Goal: Communication & Community: Answer question/provide support

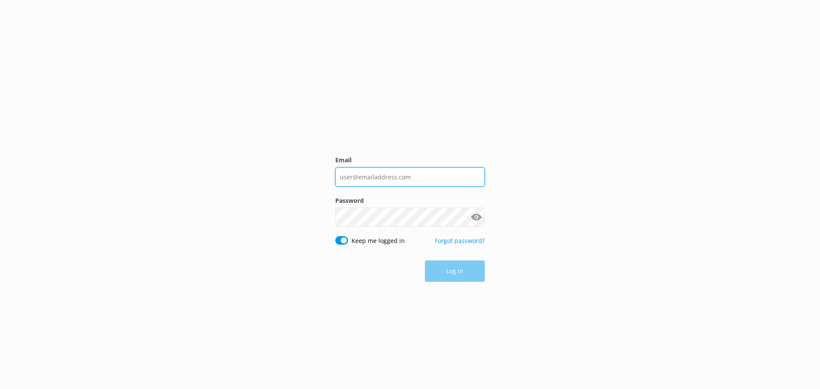
type input "[EMAIL_ADDRESS][DOMAIN_NAME]"
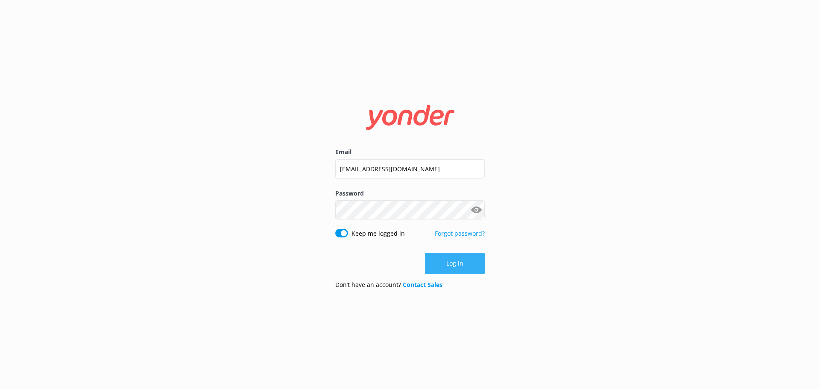
click at [466, 269] on button "Log in" at bounding box center [455, 263] width 60 height 21
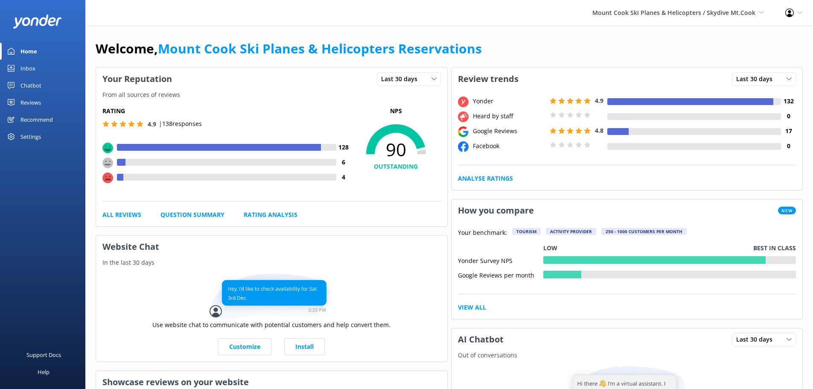
click at [48, 100] on link "Reviews" at bounding box center [42, 102] width 85 height 17
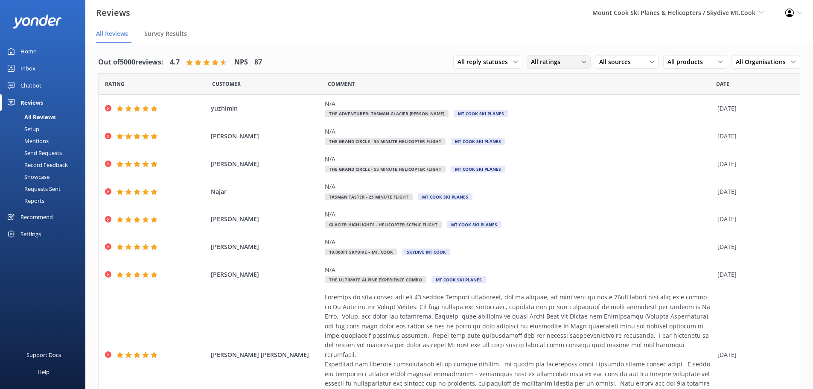
click at [546, 61] on span "All ratings" at bounding box center [548, 61] width 35 height 9
click at [558, 128] on div "Detractors" at bounding box center [558, 131] width 39 height 9
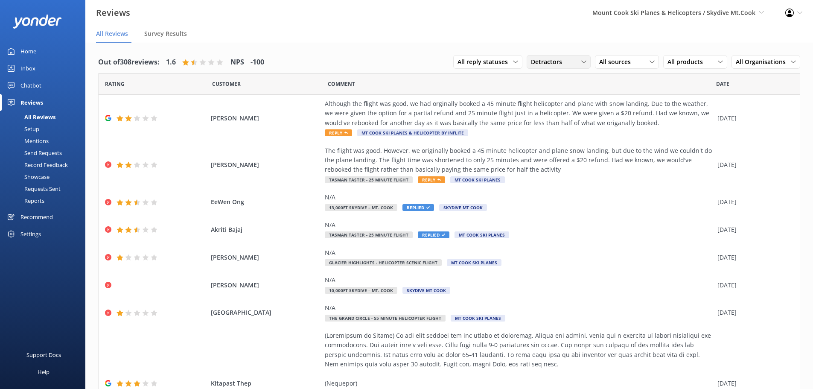
click at [548, 61] on span "Detractors" at bounding box center [549, 61] width 36 height 9
click at [547, 93] on div "Promoters" at bounding box center [558, 97] width 38 height 9
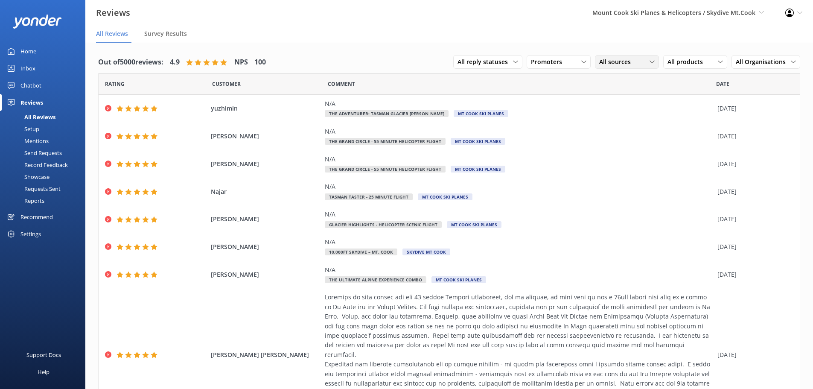
click at [621, 61] on span "All sources" at bounding box center [617, 61] width 37 height 9
click at [621, 62] on span "All sources" at bounding box center [617, 61] width 37 height 9
click at [484, 59] on span "All reply statuses" at bounding box center [486, 61] width 56 height 9
click at [494, 61] on span "All reply statuses" at bounding box center [486, 61] width 56 height 9
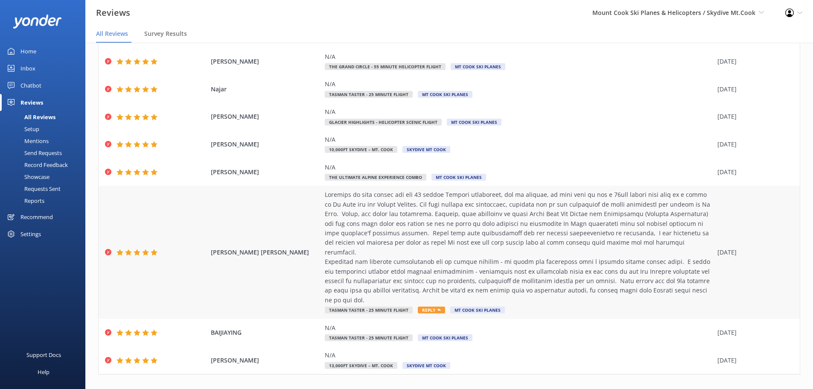
scroll to position [17, 0]
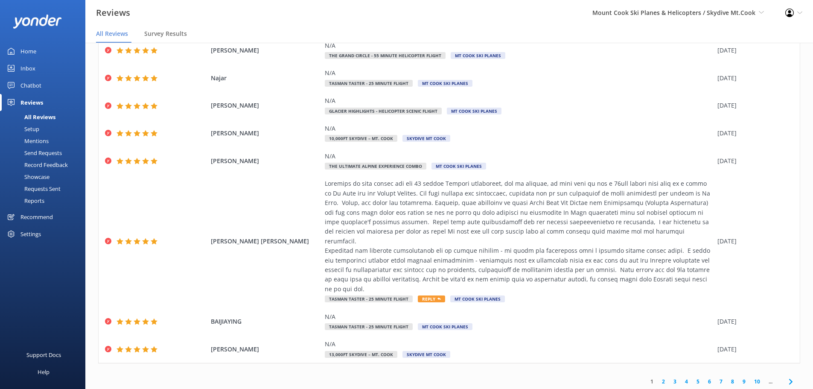
click at [658, 377] on link "2" at bounding box center [664, 381] width 12 height 8
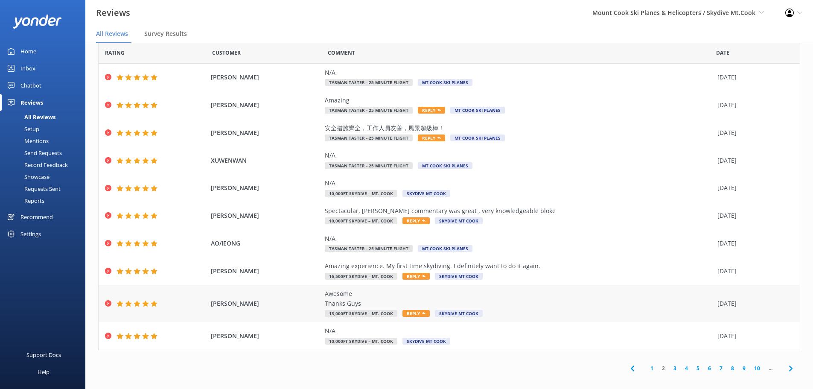
scroll to position [17, 0]
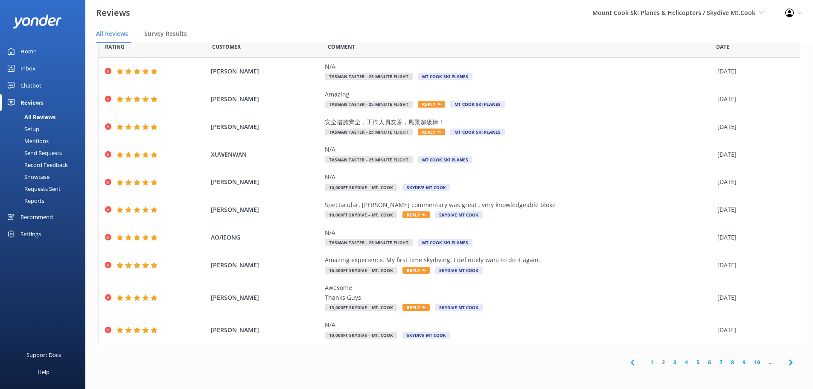
click at [669, 362] on link "3" at bounding box center [675, 362] width 12 height 8
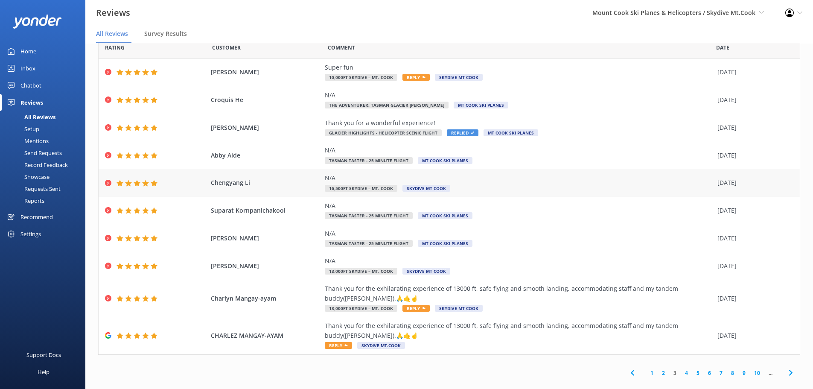
scroll to position [30, 0]
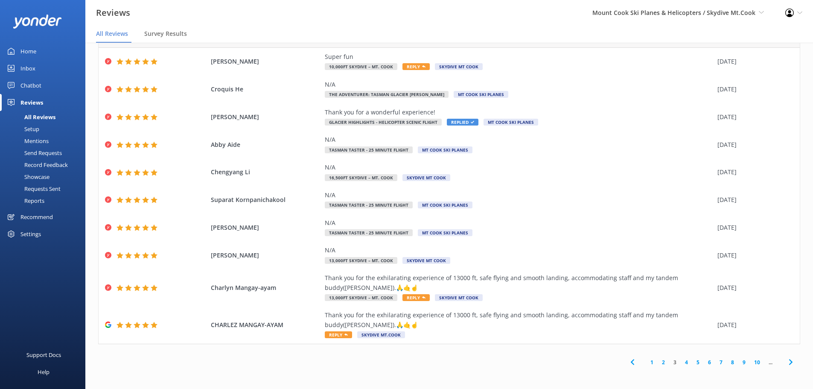
click at [681, 362] on link "4" at bounding box center [687, 362] width 12 height 8
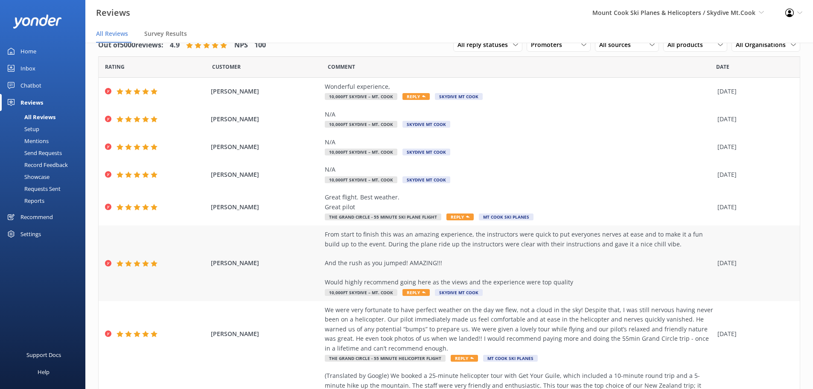
scroll to position [57, 0]
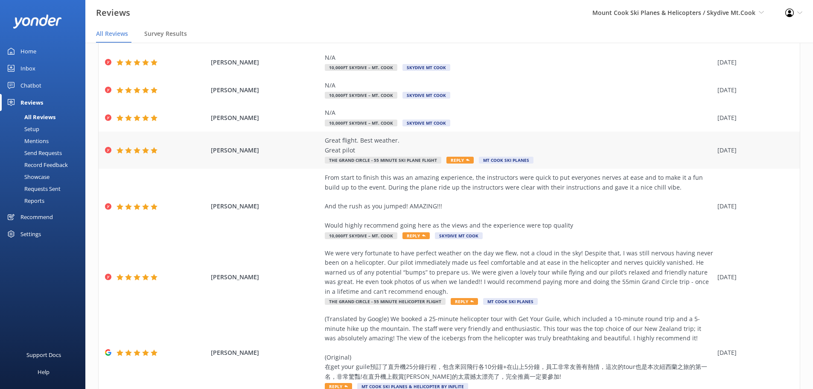
click at [291, 146] on span "[PERSON_NAME]" at bounding box center [266, 150] width 110 height 9
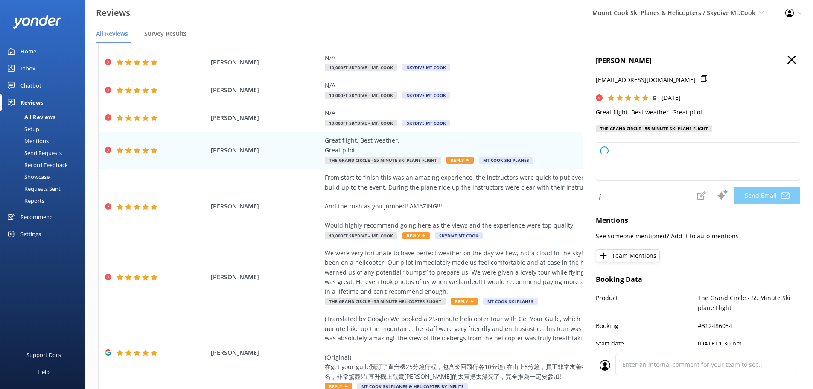
type textarea "Thank you so much, [PERSON_NAME]! We're thrilled to hear you enjoyed your fligh…"
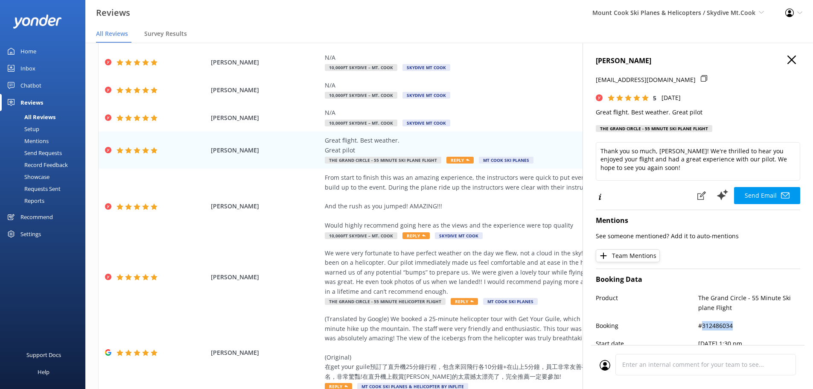
drag, startPoint x: 698, startPoint y: 325, endPoint x: 770, endPoint y: 321, distance: 71.8
click at [770, 321] on p "#312486034" at bounding box center [749, 325] width 102 height 9
copy p "312486034"
click at [529, 212] on div "From start to finish this was an amazing experience, the instructors were quick…" at bounding box center [519, 201] width 389 height 57
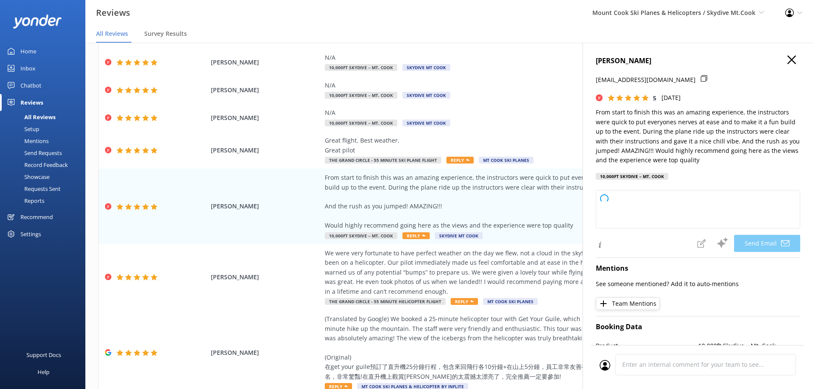
type textarea "Thank you so much, [PERSON_NAME]! We're thrilled to hear you had an amazing exp…"
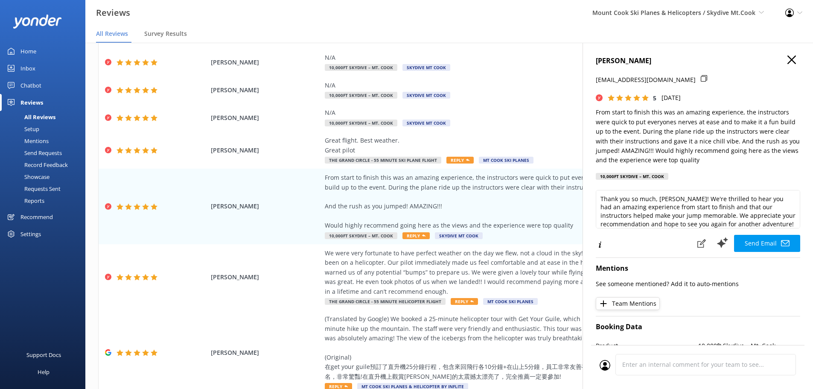
click at [789, 61] on icon "button" at bounding box center [792, 60] width 9 height 9
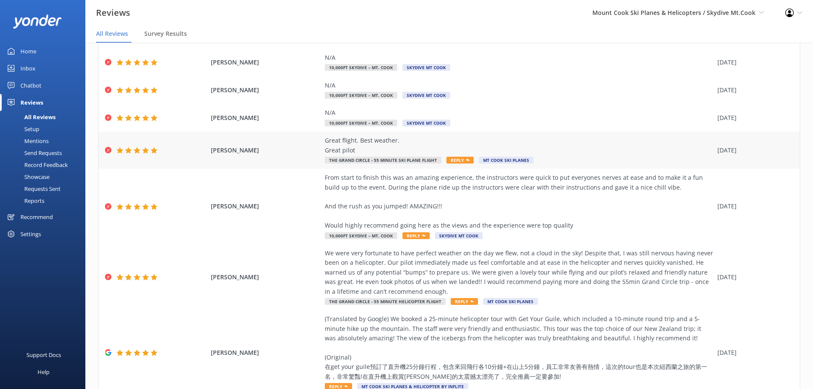
click at [325, 142] on div "Great flight. Best weather. Great pilot" at bounding box center [519, 145] width 389 height 19
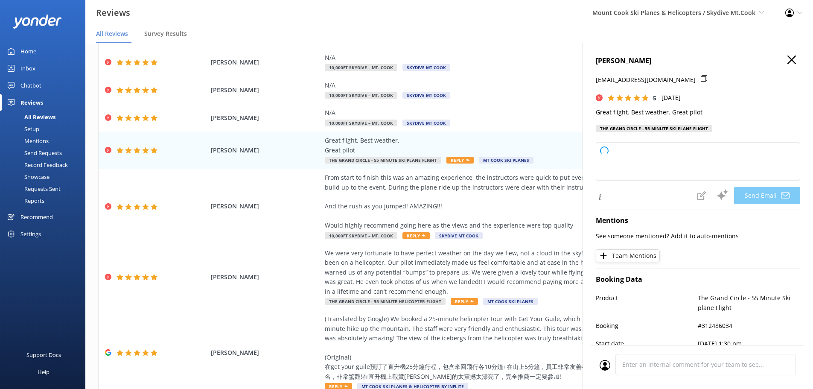
type textarea "Thank you so much, [PERSON_NAME]! We're thrilled you had a great flight and enj…"
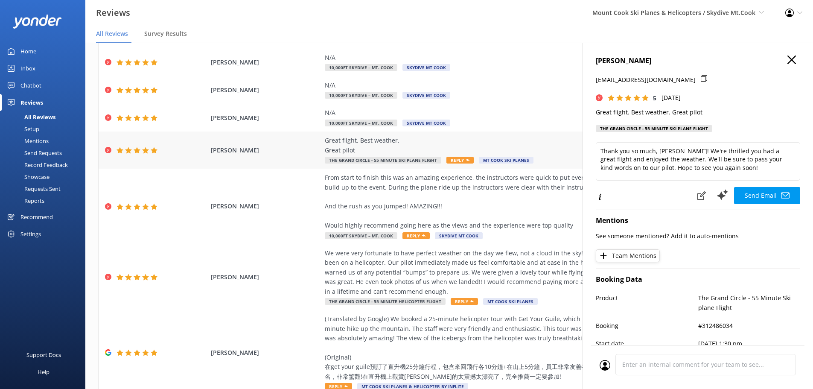
click at [347, 141] on div "Great flight. Best weather. Great pilot" at bounding box center [519, 145] width 389 height 19
click at [788, 61] on use "button" at bounding box center [792, 60] width 9 height 9
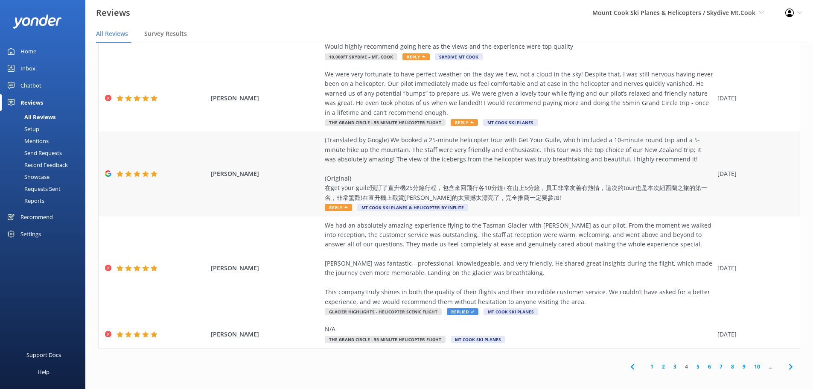
scroll to position [240, 0]
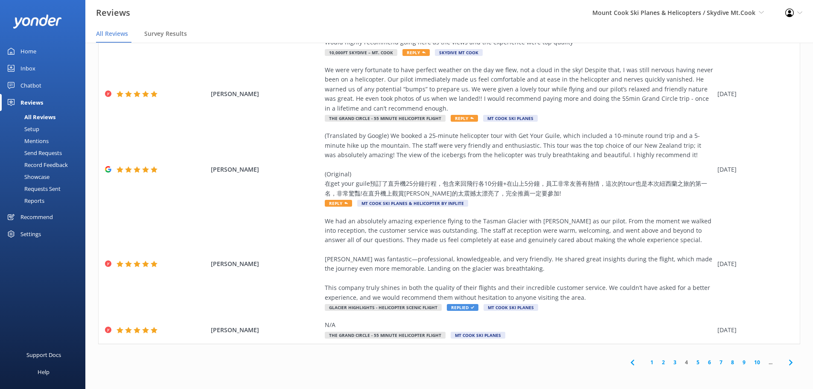
click at [631, 362] on use at bounding box center [632, 362] width 3 height 6
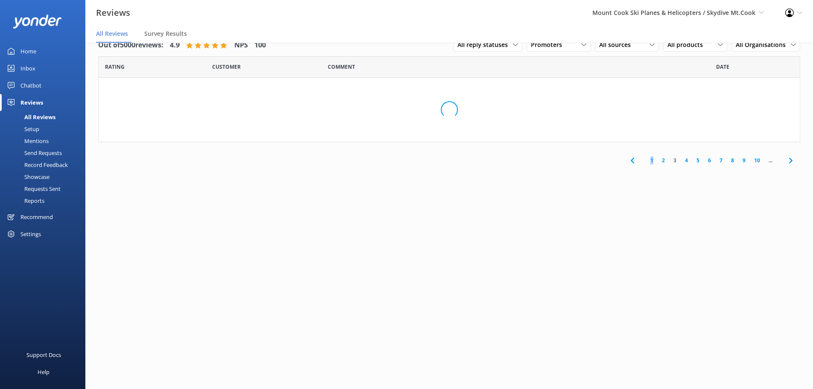
click at [626, 362] on div "Out of 5000 reviews: 4.9 NPS 100 All reply statuses All reply statuses Needs a …" at bounding box center [449, 207] width 728 height 363
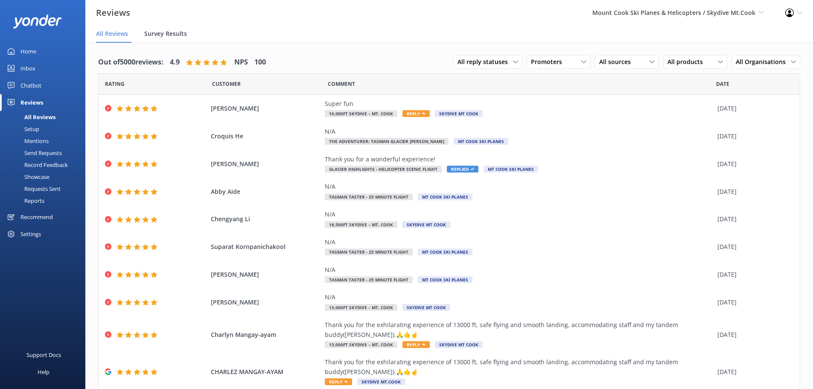
click at [172, 37] on span "Survey Results" at bounding box center [165, 33] width 43 height 9
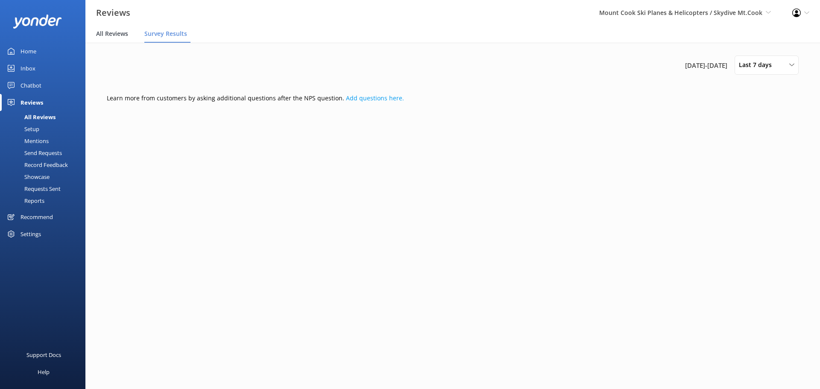
click at [106, 30] on span "All Reviews" at bounding box center [112, 33] width 32 height 9
